Goal: Communication & Community: Share content

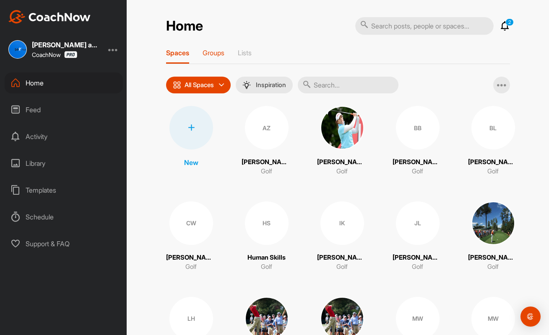
click at [212, 52] on p "Groups" at bounding box center [213, 53] width 22 height 8
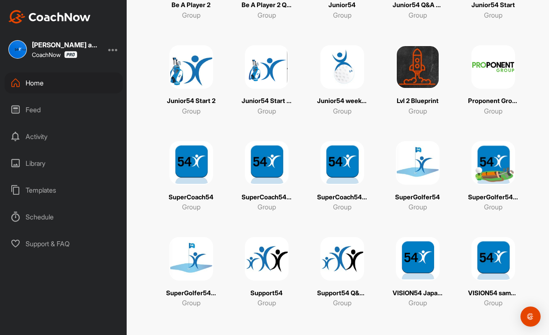
scroll to position [254, 0]
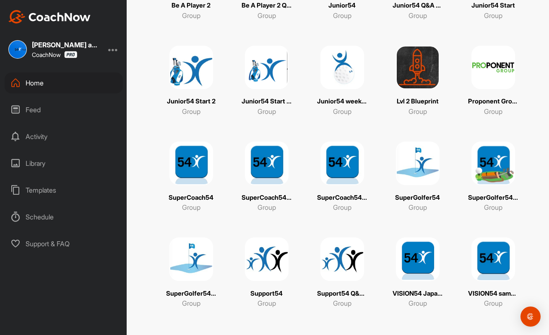
click at [418, 264] on img at bounding box center [418, 260] width 44 height 44
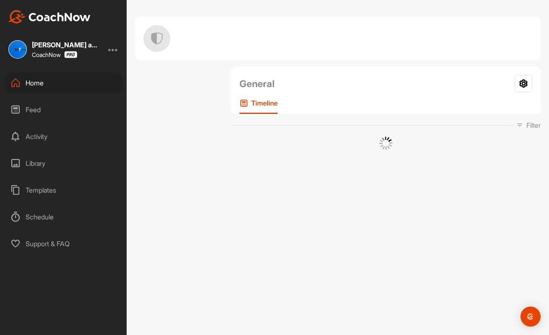
click at [418, 264] on div "General Your Notifications Timeline Filter Media Type Images Videos Notes Audio…" at bounding box center [338, 167] width 422 height 335
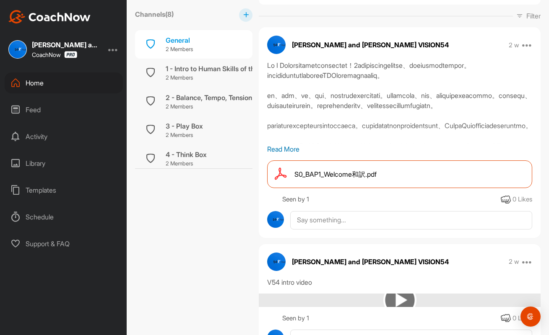
scroll to position [98, 0]
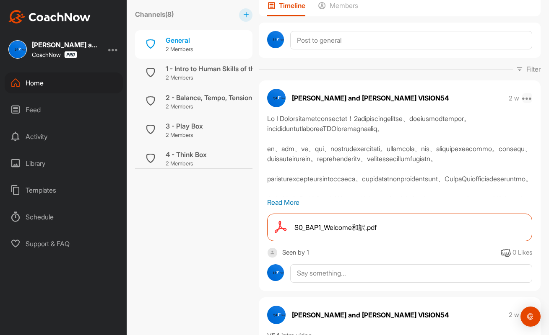
click at [527, 98] on icon at bounding box center [527, 98] width 10 height 10
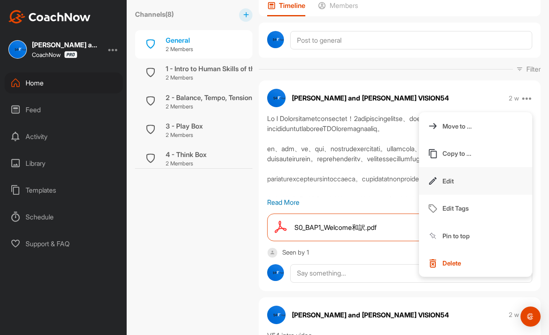
click at [459, 182] on button "Edit" at bounding box center [475, 181] width 113 height 28
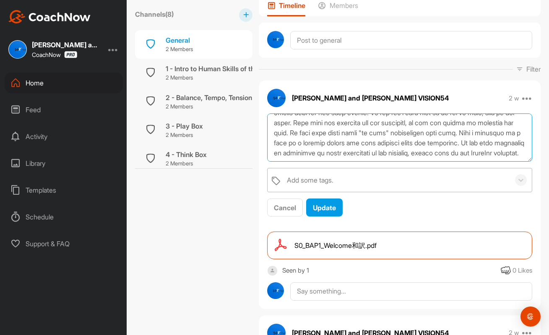
scroll to position [191, 0]
drag, startPoint x: 272, startPoint y: 122, endPoint x: 535, endPoint y: 161, distance: 265.4
click at [535, 161] on div "Add some tags. Cancel Update" at bounding box center [400, 166] width 282 height 104
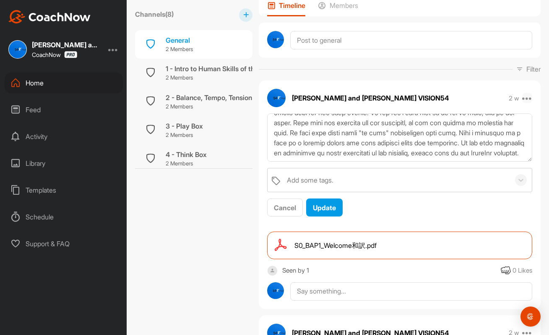
click at [529, 95] on icon at bounding box center [527, 98] width 10 height 10
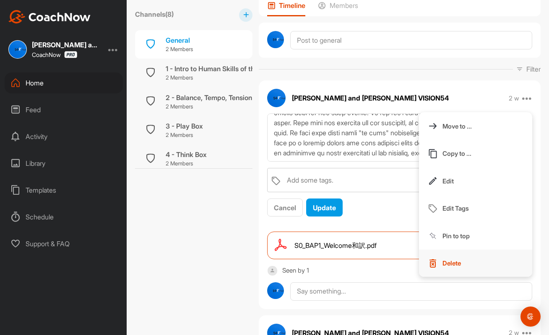
click at [448, 263] on p "Delete" at bounding box center [451, 263] width 18 height 9
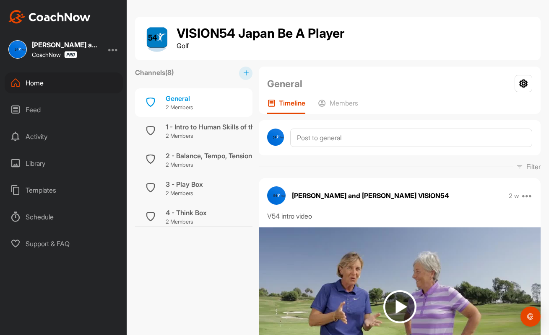
scroll to position [0, 0]
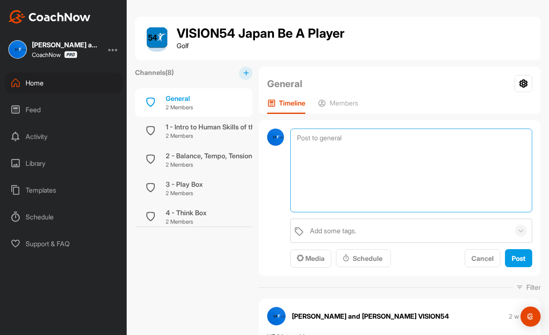
click at [320, 137] on textarea at bounding box center [411, 171] width 242 height 84
paste textarea "Lo I Dolorsitametconsectet！0adipiscingelitse、doeiusmodtempor。incididuntutlabore…"
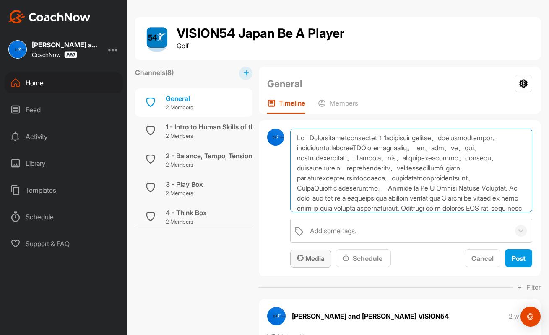
type textarea "Lo I Dolorsitametconsectet！0adipiscingelitse、doeiusmodtempor。incididuntutlabore…"
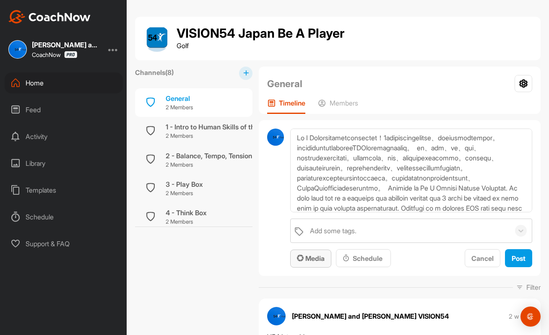
click at [314, 258] on span "Media" at bounding box center [311, 258] width 28 height 8
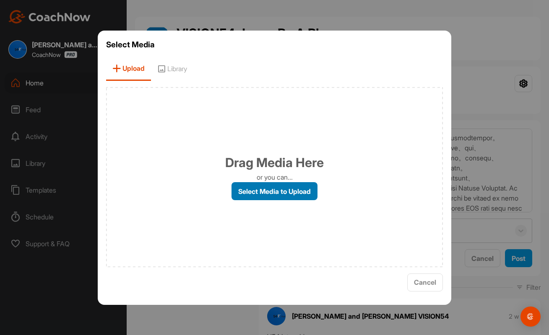
click at [281, 190] on label "Select Media to Upload" at bounding box center [274, 191] width 86 height 18
click at [0, 0] on input "Select Media to Upload" at bounding box center [0, 0] width 0 height 0
click at [288, 190] on label "Select Media to Upload" at bounding box center [274, 191] width 86 height 18
click at [0, 0] on input "Select Media to Upload" at bounding box center [0, 0] width 0 height 0
click at [285, 184] on label "Select Media to Upload" at bounding box center [274, 191] width 86 height 18
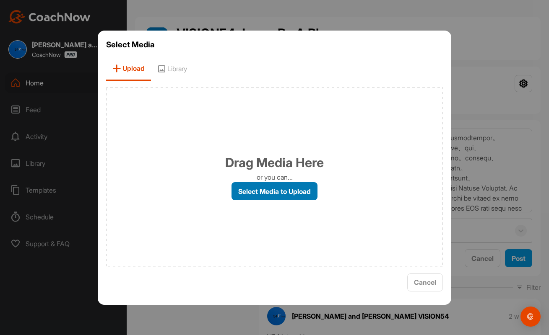
click at [0, 0] on input "Select Media to Upload" at bounding box center [0, 0] width 0 height 0
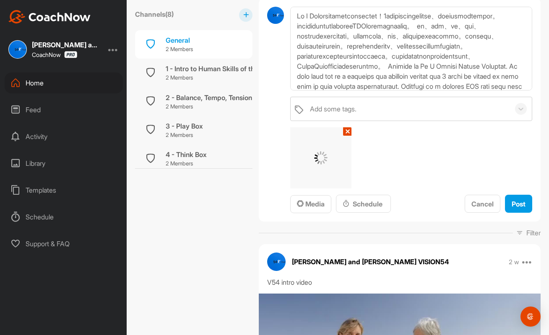
scroll to position [123, 0]
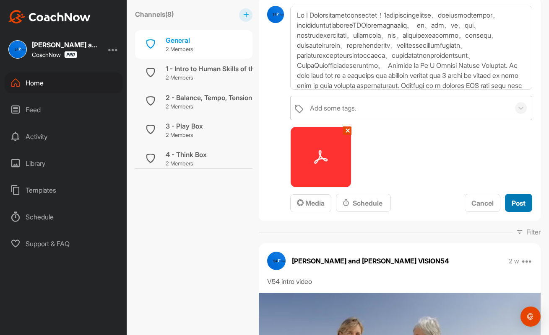
click at [516, 197] on button "Post" at bounding box center [518, 203] width 27 height 18
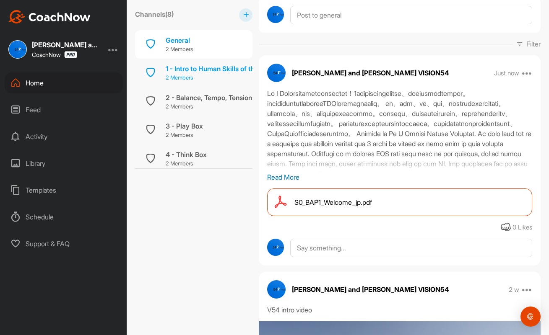
click at [225, 82] on div "1 - Intro to Human Skills of the Game 2 Members" at bounding box center [193, 73] width 117 height 29
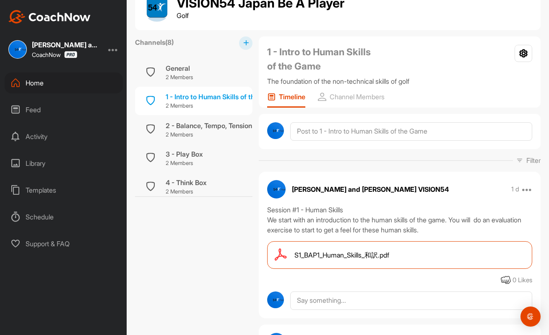
scroll to position [34, 0]
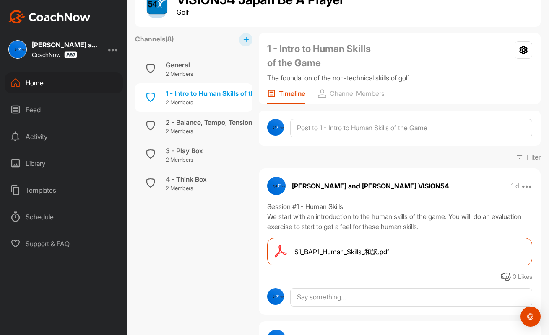
click at [450, 225] on div "Session #1 - Human Skills We start with an introduction to the human skills of …" at bounding box center [399, 217] width 265 height 30
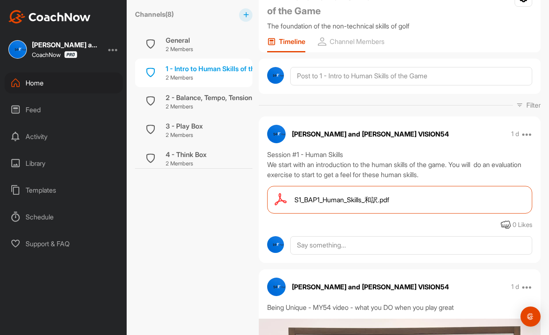
scroll to position [85, 0]
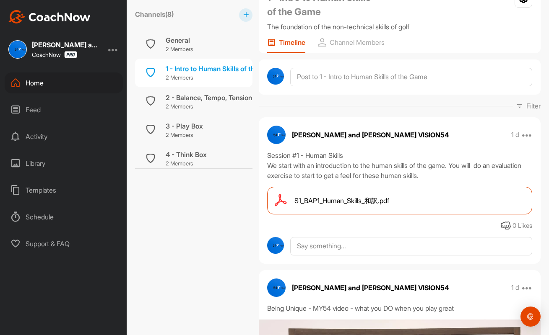
drag, startPoint x: 267, startPoint y: 154, endPoint x: 457, endPoint y: 174, distance: 190.9
click at [457, 174] on div "Session #1 - Human Skills We start with an introduction to the human skills of …" at bounding box center [399, 165] width 265 height 30
copy div "Session #1 - Human Skills We start with an introduction to the human skills of …"
click at [525, 130] on icon at bounding box center [527, 135] width 10 height 10
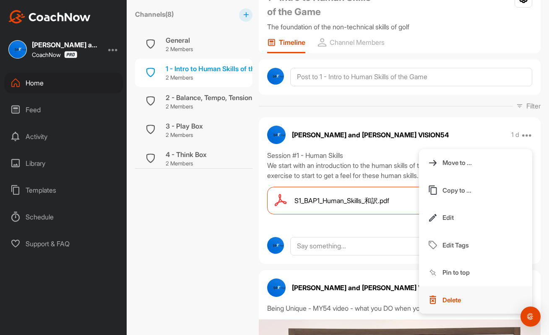
click at [456, 300] on p "Delete" at bounding box center [451, 300] width 18 height 9
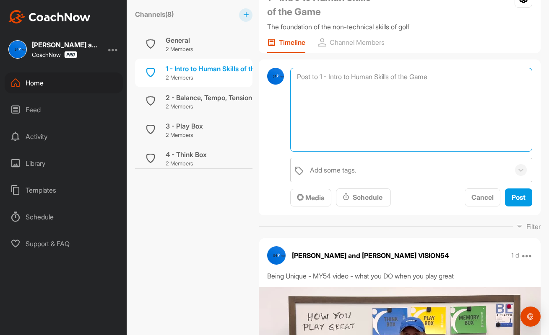
click at [327, 73] on textarea at bounding box center [411, 110] width 242 height 84
paste textarea "Session #1 - Human Skills We start with an introduction to the human skills of …"
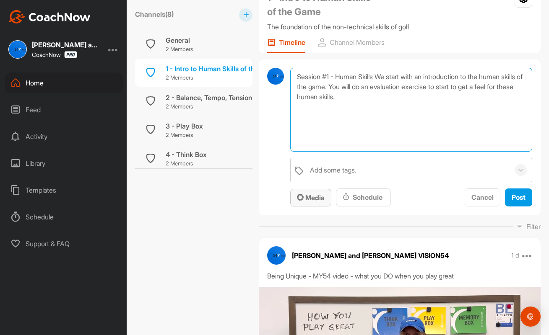
type textarea "Session #1 - Human Skills We start with an introduction to the human skills of …"
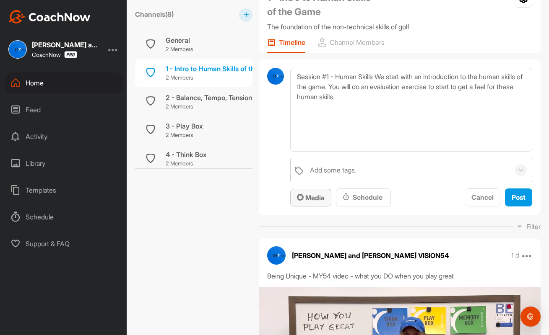
click at [314, 194] on span "Media" at bounding box center [311, 198] width 28 height 8
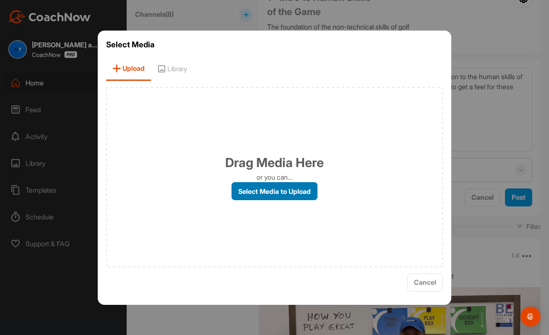
click at [289, 189] on label "Select Media to Upload" at bounding box center [274, 191] width 86 height 18
click at [0, 0] on input "Select Media to Upload" at bounding box center [0, 0] width 0 height 0
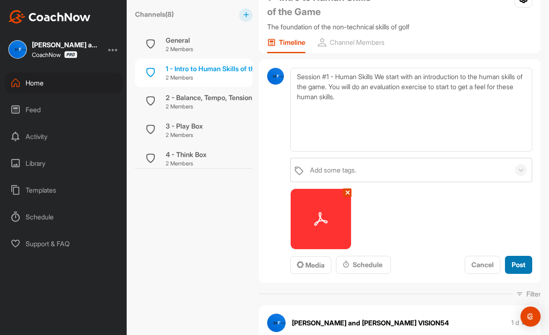
click at [514, 262] on span "Post" at bounding box center [518, 265] width 14 height 8
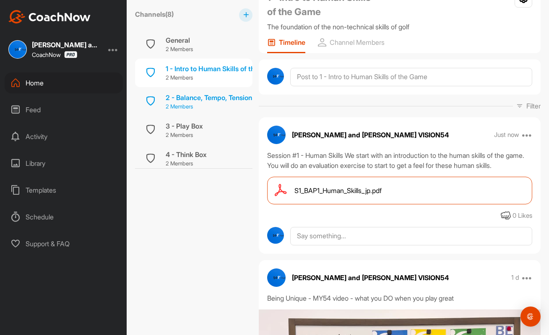
click at [199, 98] on div "2 - Balance, Tempo, Tension - BTT" at bounding box center [218, 98] width 105 height 10
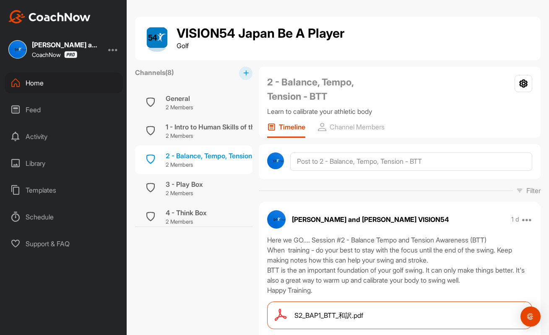
drag, startPoint x: 269, startPoint y: 239, endPoint x: 328, endPoint y: 292, distance: 79.6
click at [328, 292] on div "Here we GO.... Session #2 - Balance Tempo and Tension Awareness (BTT) When trai…" at bounding box center [399, 265] width 265 height 60
copy div "Here we GO.... Session #2 - Balance Tempo and Tension Awareness (BTT) When trai…"
click at [525, 218] on icon at bounding box center [527, 220] width 10 height 10
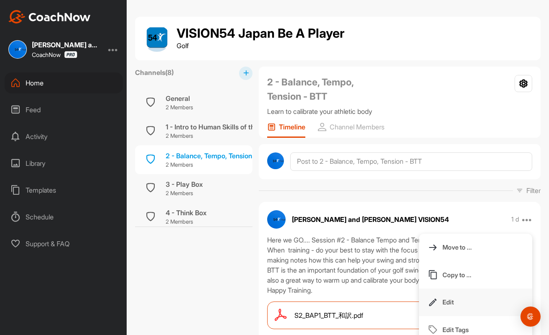
click at [463, 303] on button "Edit" at bounding box center [475, 303] width 113 height 28
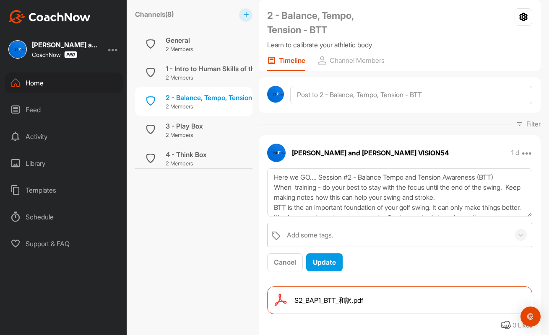
scroll to position [66, 0]
click at [524, 152] on icon at bounding box center [527, 153] width 10 height 10
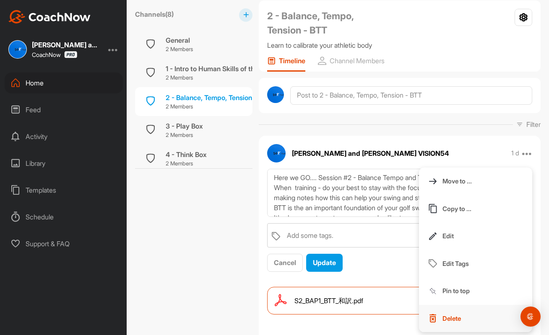
click at [447, 316] on p "Delete" at bounding box center [451, 318] width 18 height 9
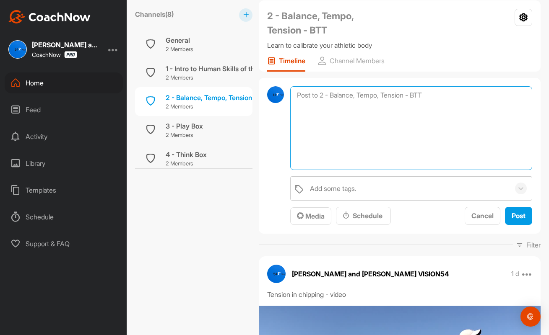
click at [320, 96] on textarea at bounding box center [411, 128] width 242 height 84
paste textarea "Here we GO.... Session #2 - Balance Tempo and Tension Awareness (BTT) When trai…"
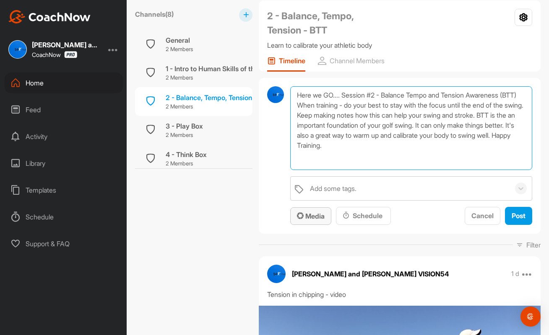
type textarea "Here we GO.... Session #2 - Balance Tempo and Tension Awareness (BTT) When trai…"
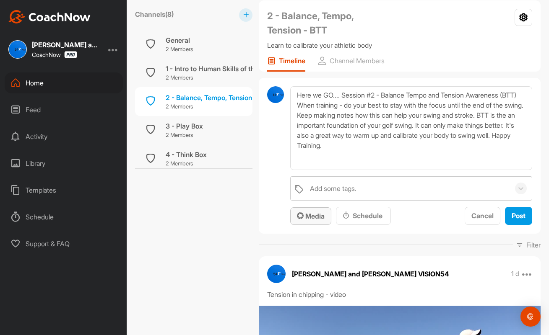
click at [317, 215] on span "Media" at bounding box center [311, 216] width 28 height 8
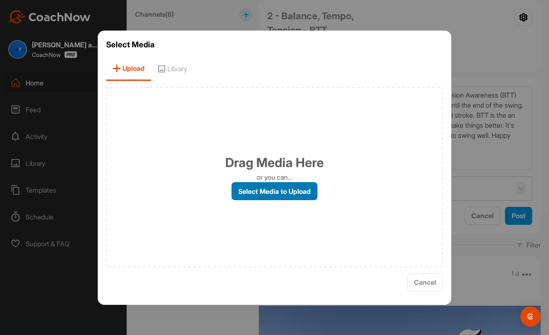
click at [288, 193] on label "Select Media to Upload" at bounding box center [274, 191] width 86 height 18
click at [0, 0] on input "Select Media to Upload" at bounding box center [0, 0] width 0 height 0
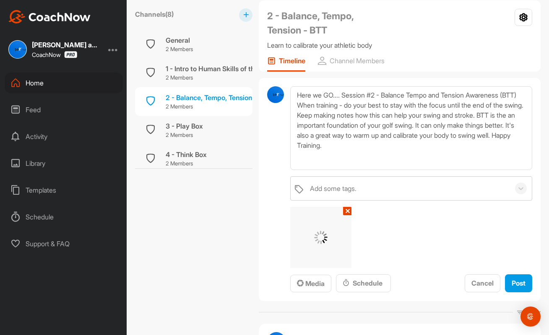
click at [490, 249] on div "Add some tags. ✕ Media Schedule Cancel Post" at bounding box center [411, 234] width 242 height 117
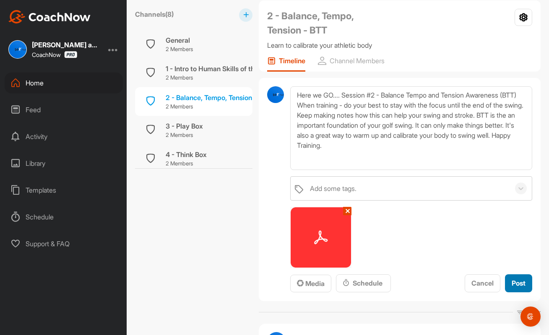
click at [522, 278] on div "Post" at bounding box center [518, 283] width 14 height 10
